Goal: Find contact information: Find contact information

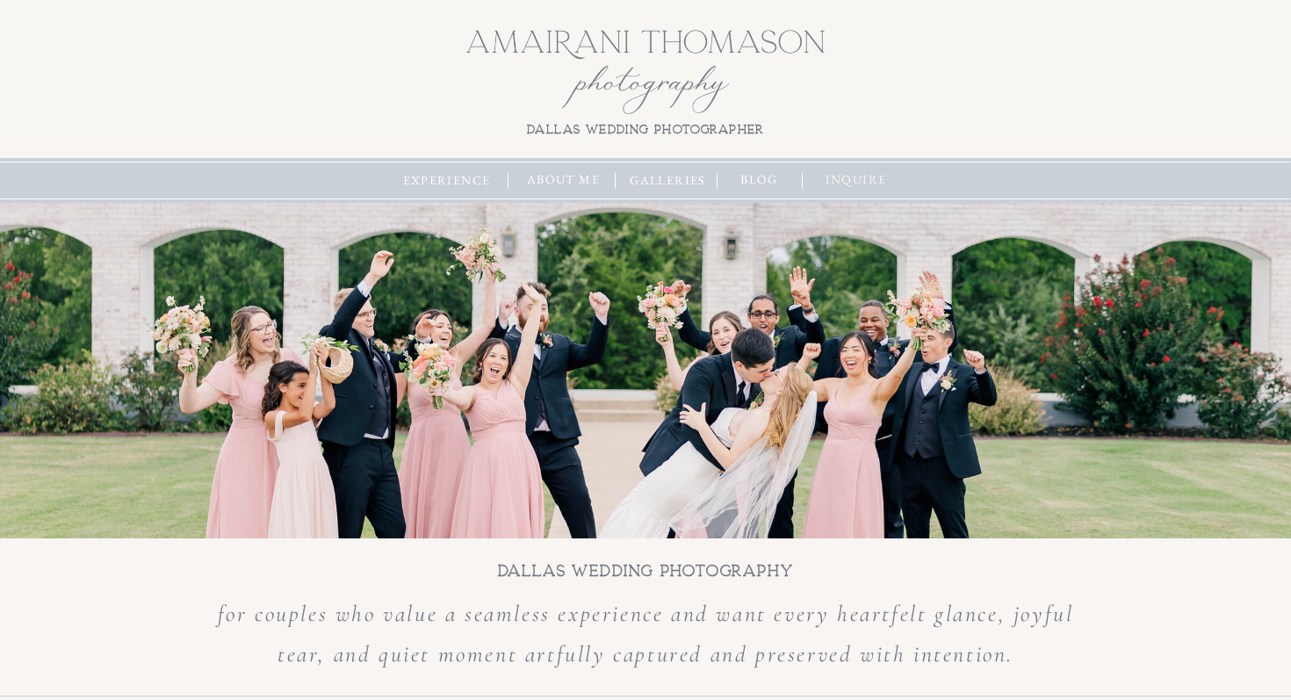
click at [856, 181] on nav "inquire" at bounding box center [856, 179] width 75 height 19
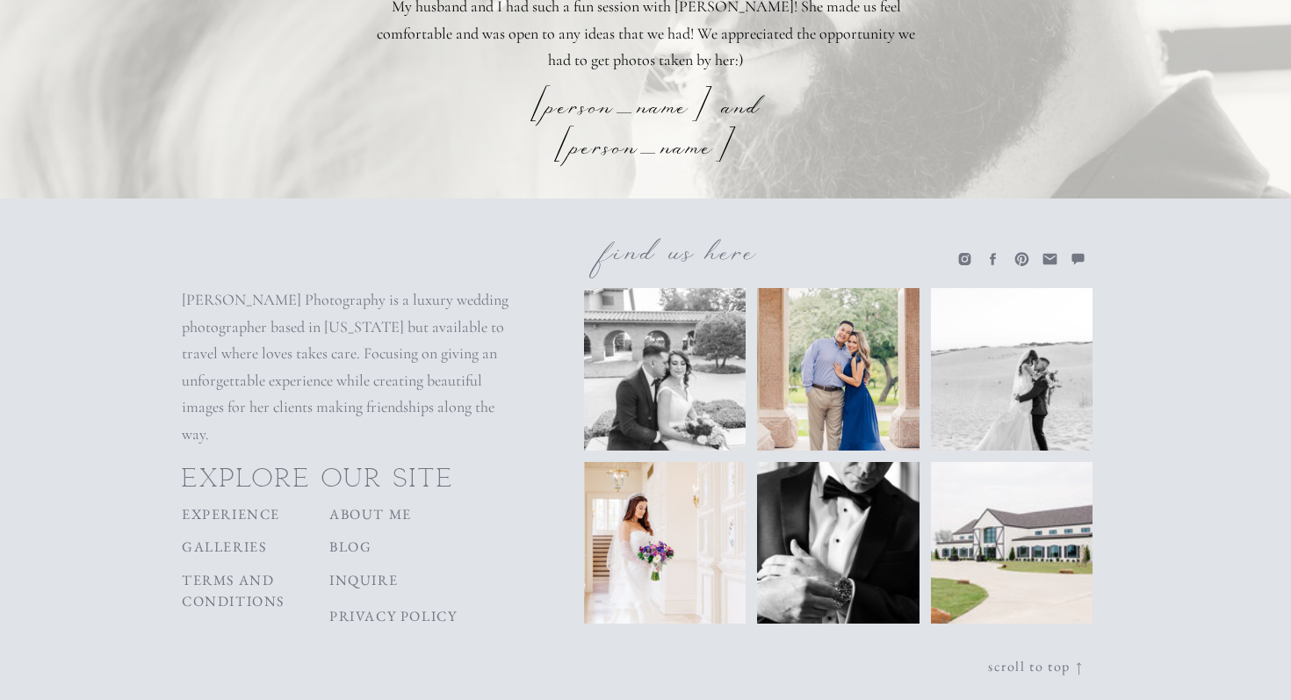
scroll to position [1882, 0]
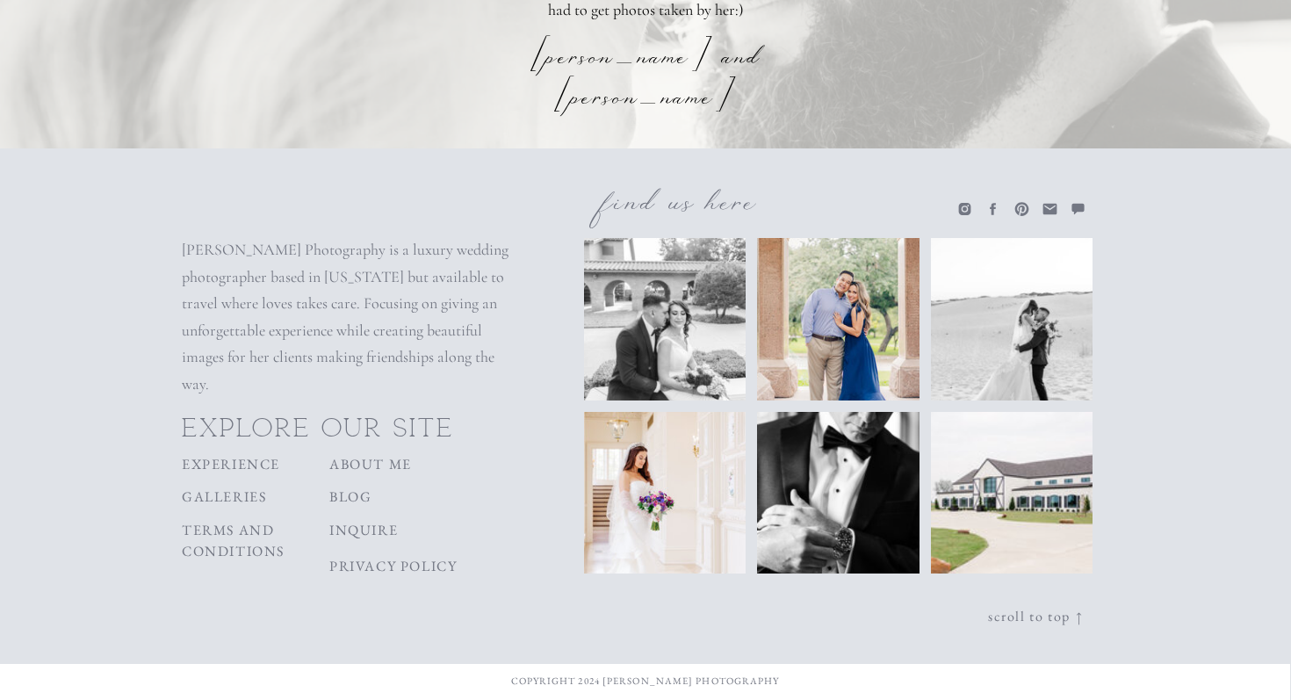
click at [964, 207] on circle at bounding box center [965, 209] width 4 height 4
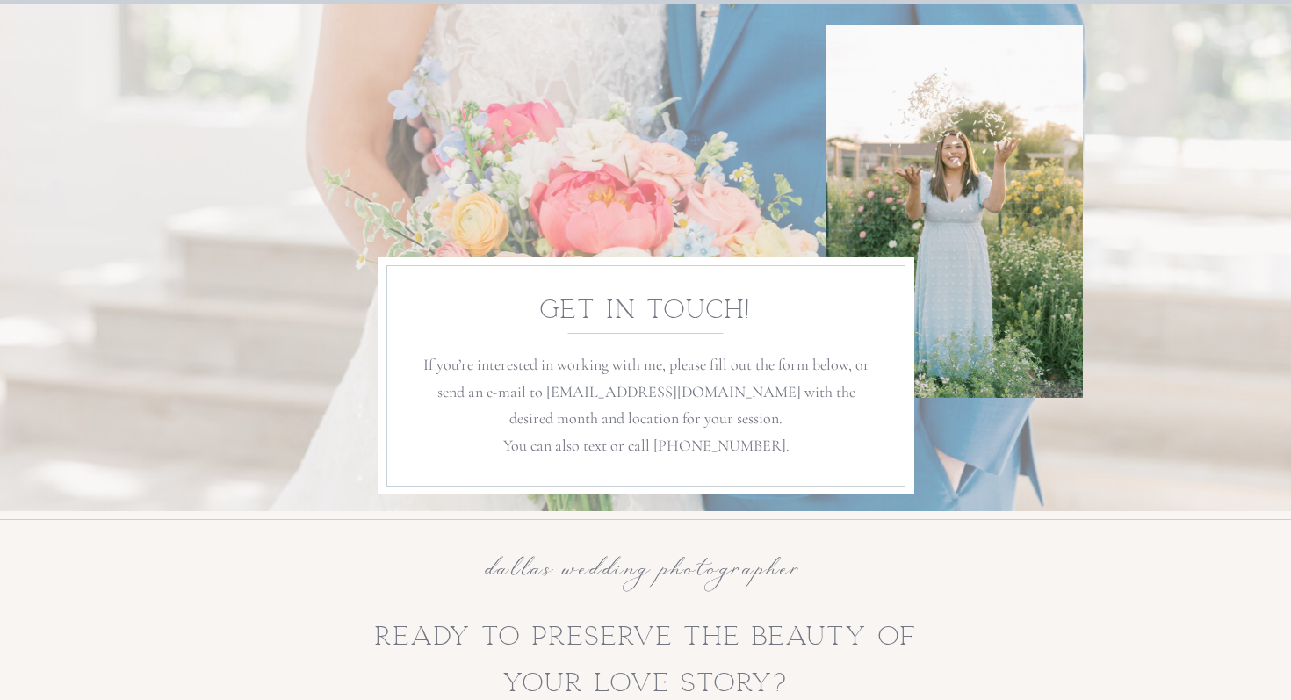
scroll to position [202, 0]
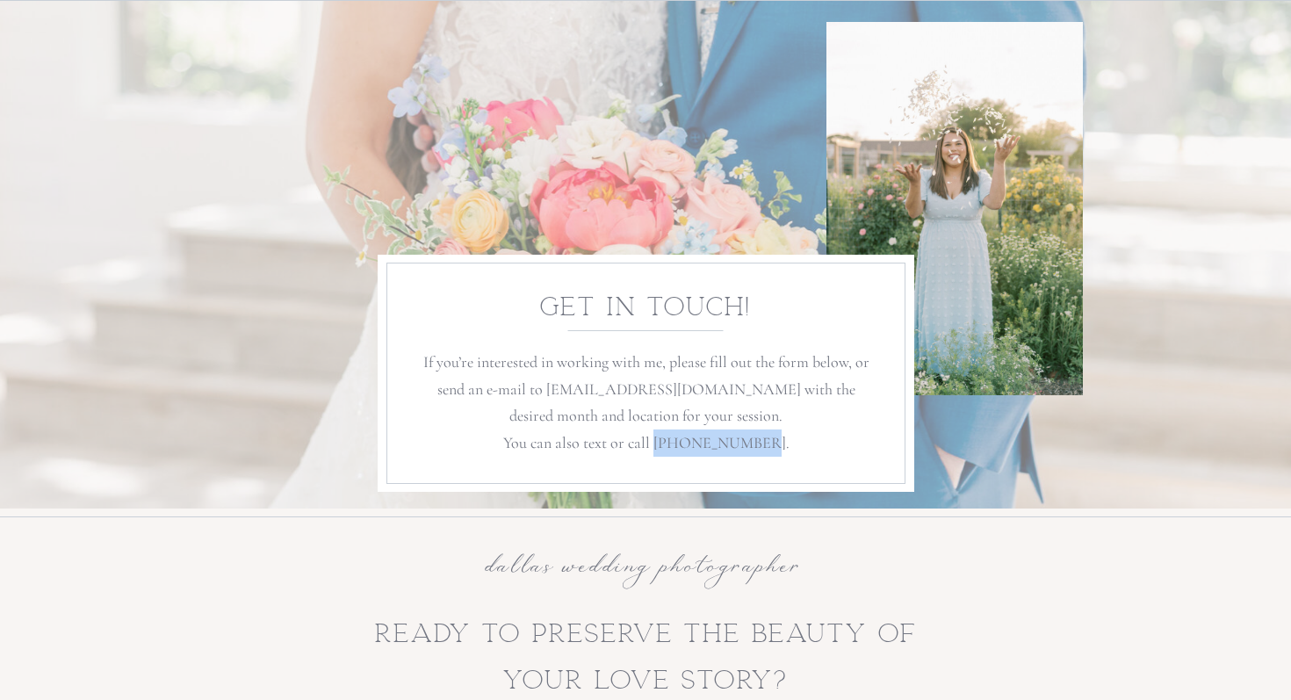
drag, startPoint x: 768, startPoint y: 443, endPoint x: 681, endPoint y: 444, distance: 87.0
click at [681, 444] on p "If you’re interested in working with me, please fill out the form below, or sen…" at bounding box center [646, 402] width 458 height 107
copy p "936-244-0156."
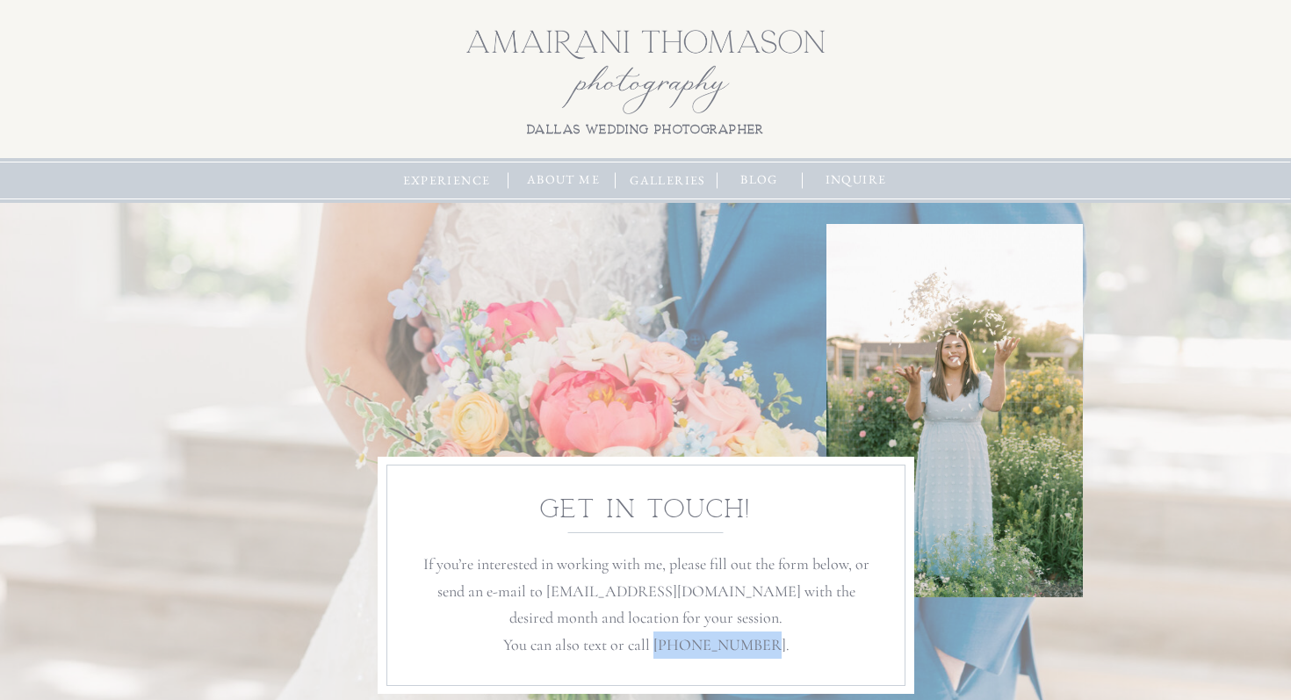
click at [568, 48] on div at bounding box center [646, 71] width 359 height 87
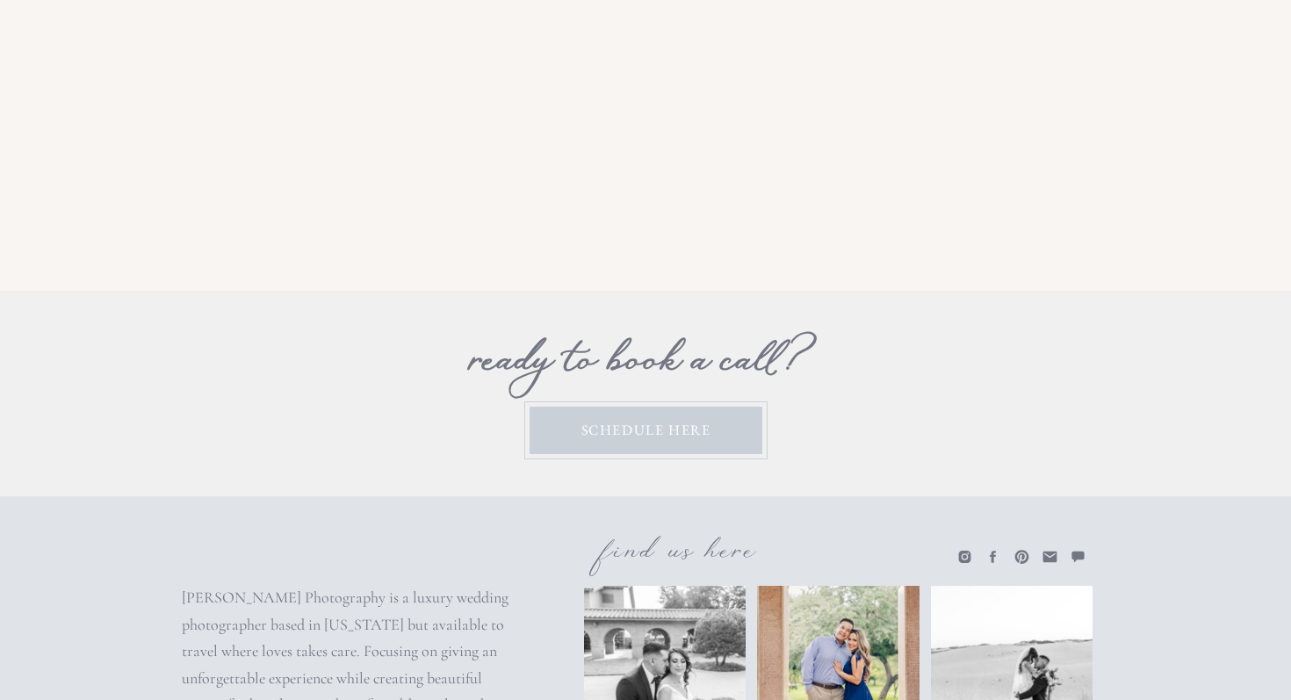
scroll to position [6895, 0]
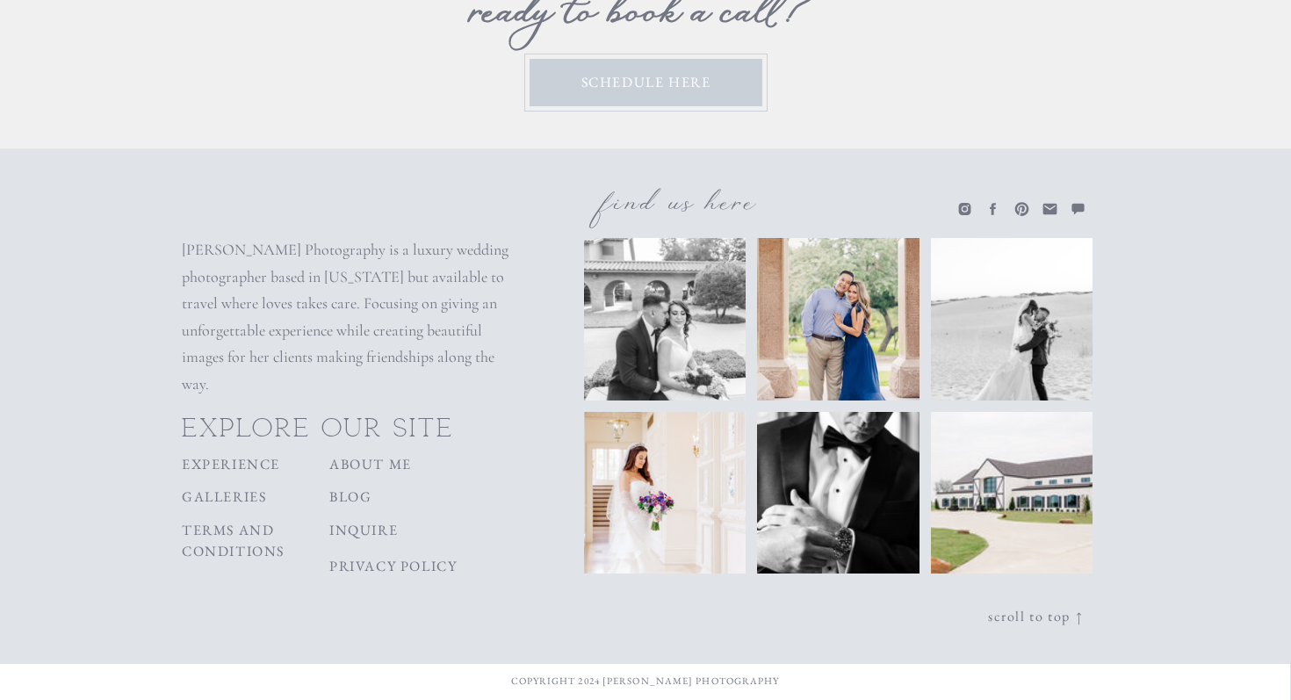
click at [1052, 208] on icon at bounding box center [1051, 209] width 14 height 11
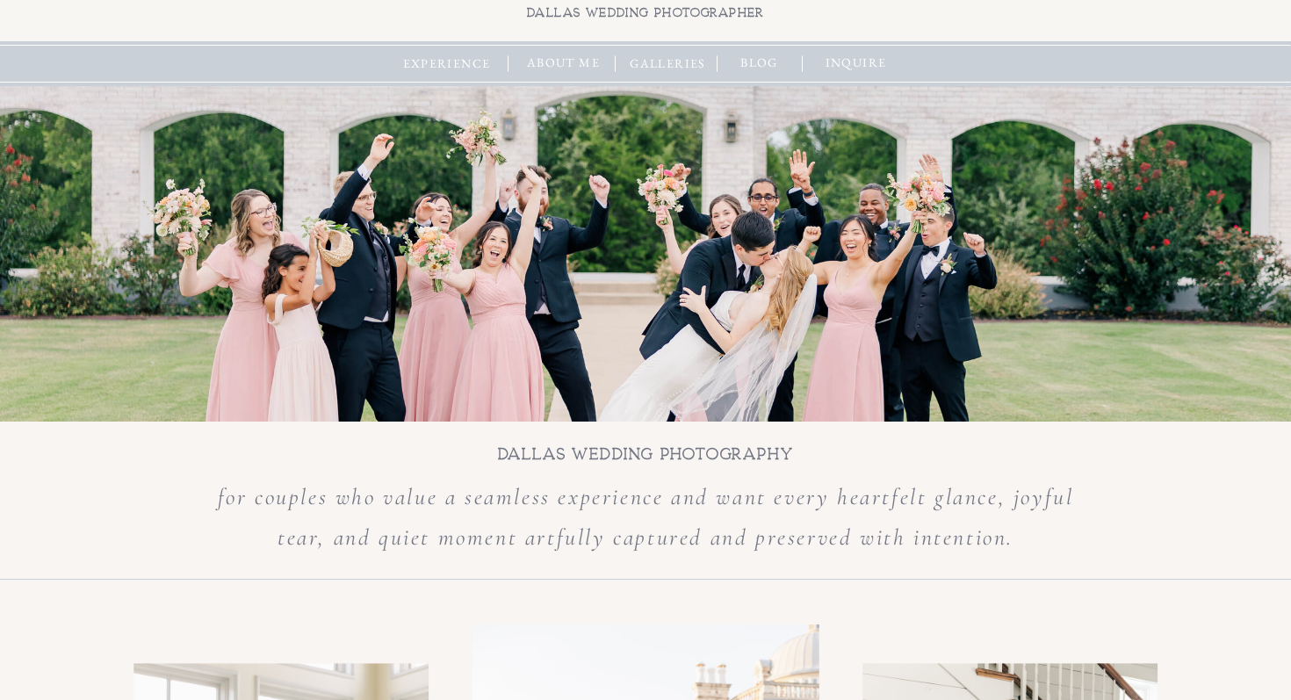
scroll to position [0, 0]
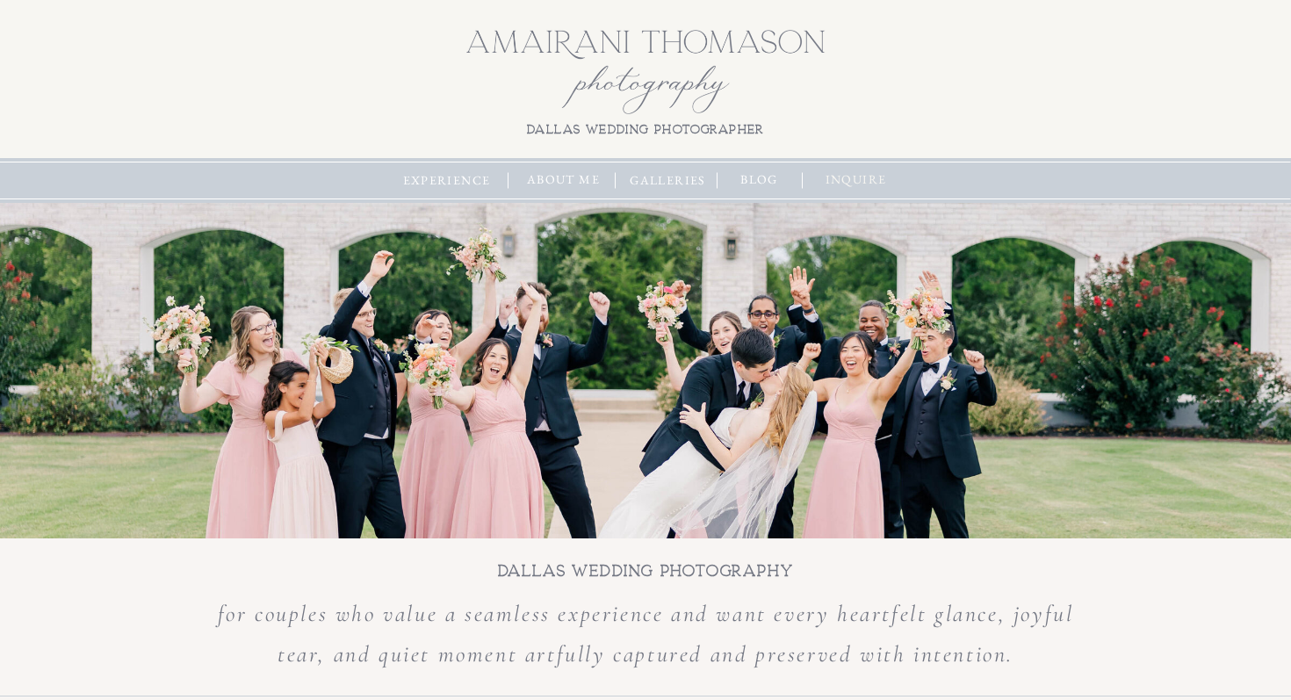
click at [844, 184] on nav "inquire" at bounding box center [856, 179] width 75 height 19
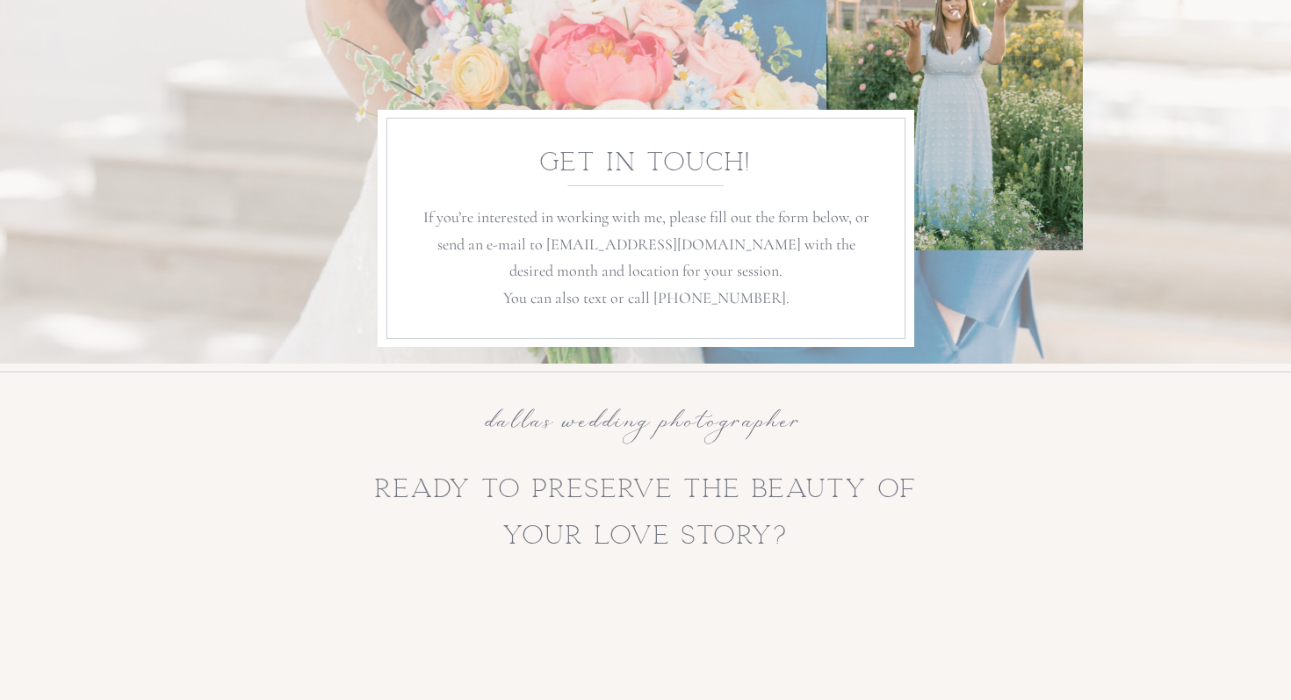
scroll to position [300, 0]
